Goal: Transaction & Acquisition: Purchase product/service

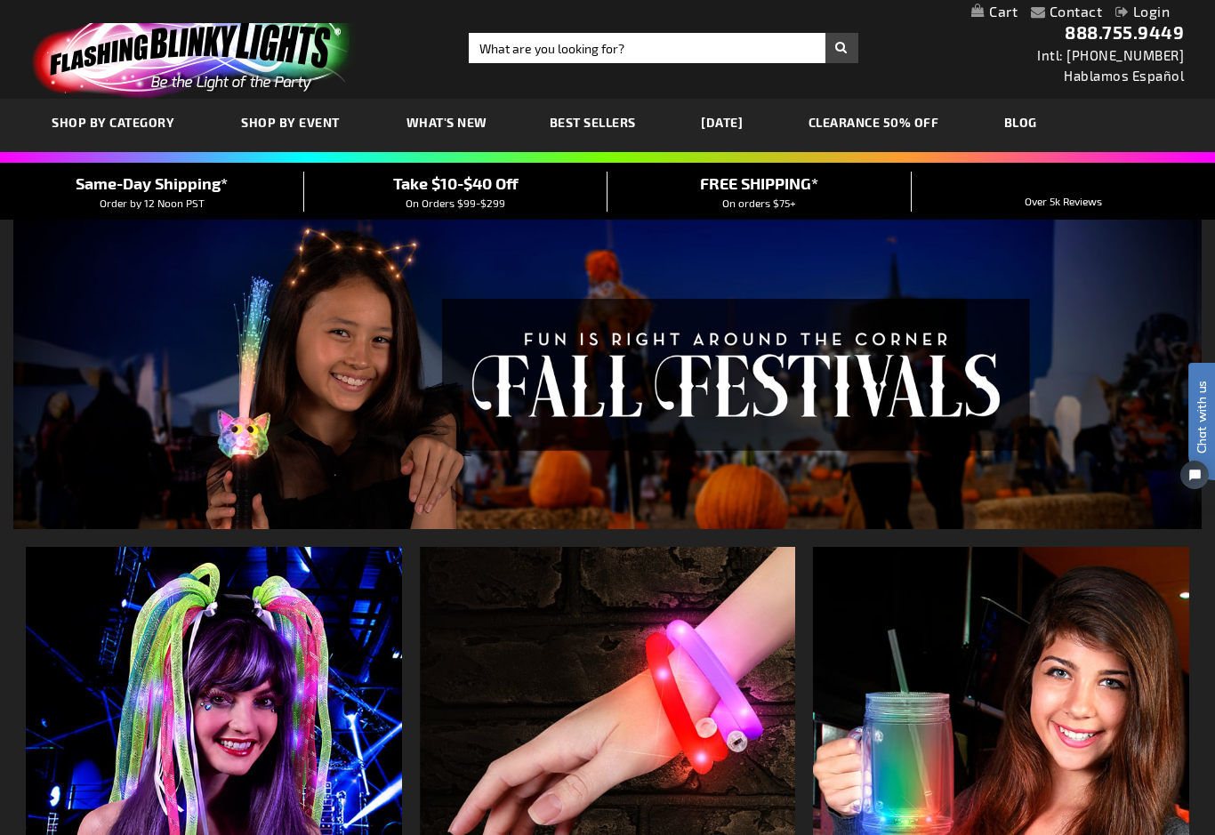
click at [763, 124] on div "Close dialog Get 10% Off Subscribe and save today Unlock Offer Submit" at bounding box center [607, 417] width 1215 height 835
click at [756, 131] on link "[DATE]" at bounding box center [722, 122] width 68 height 60
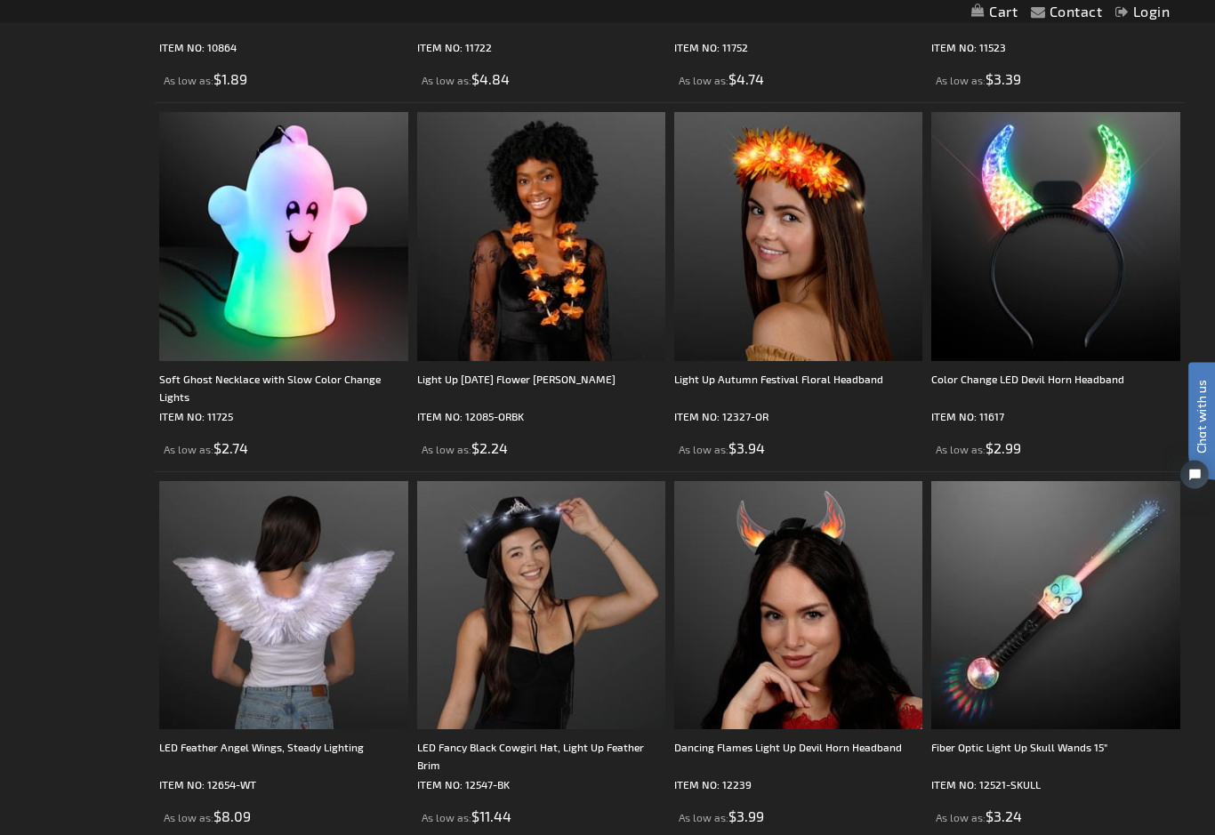
scroll to position [3732, 0]
click at [351, 352] on img at bounding box center [283, 236] width 248 height 248
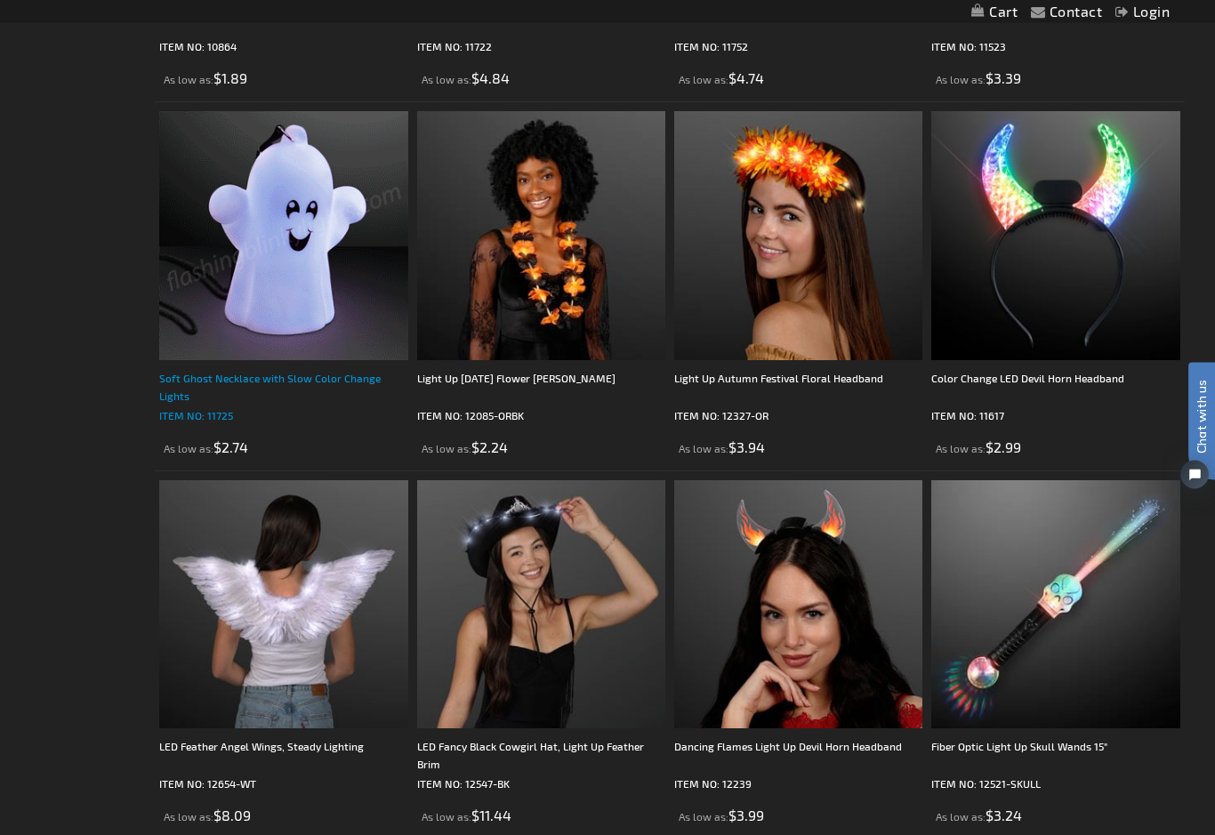
click at [344, 370] on div "Soft Ghost Necklace with Slow Color Change Lights" at bounding box center [283, 388] width 248 height 36
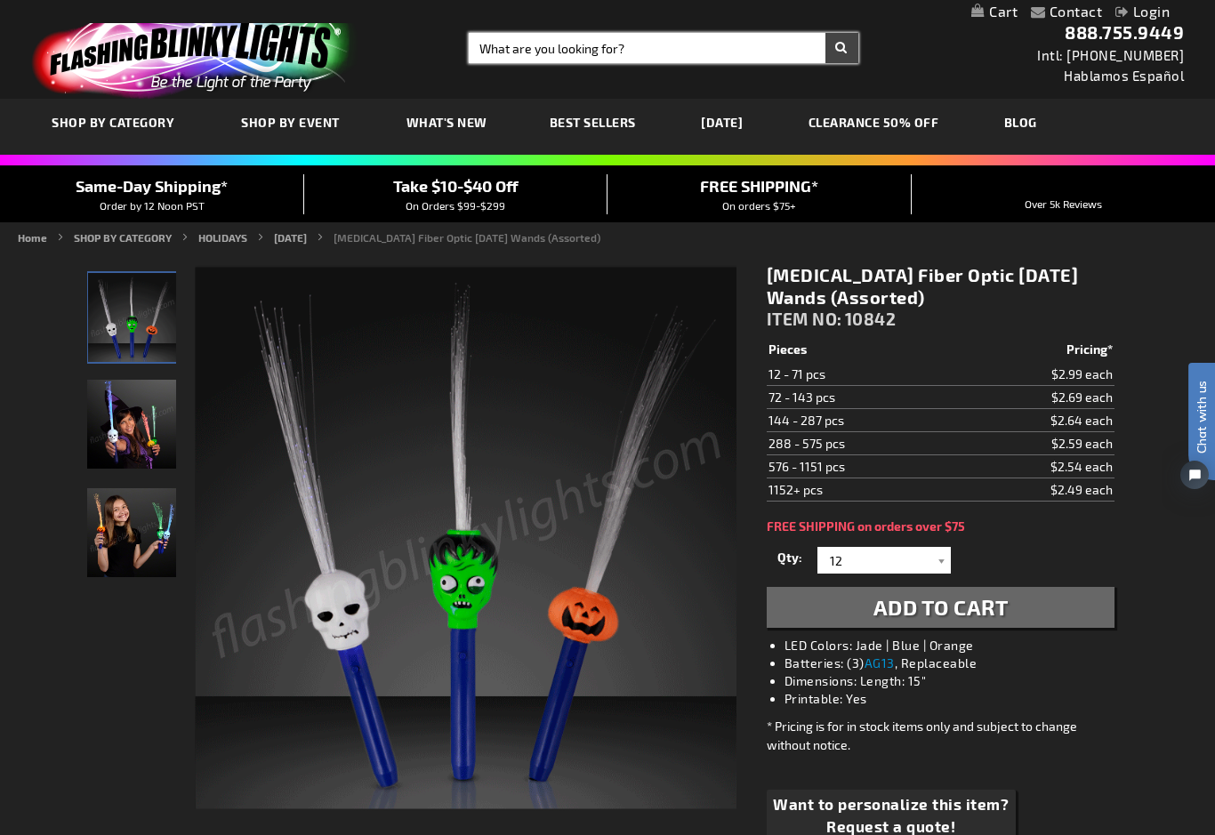
click at [640, 51] on input "Search" at bounding box center [663, 48] width 389 height 30
type input "Casino theme"
click at [841, 48] on button "Search" at bounding box center [841, 48] width 33 height 30
